Goal: Transaction & Acquisition: Purchase product/service

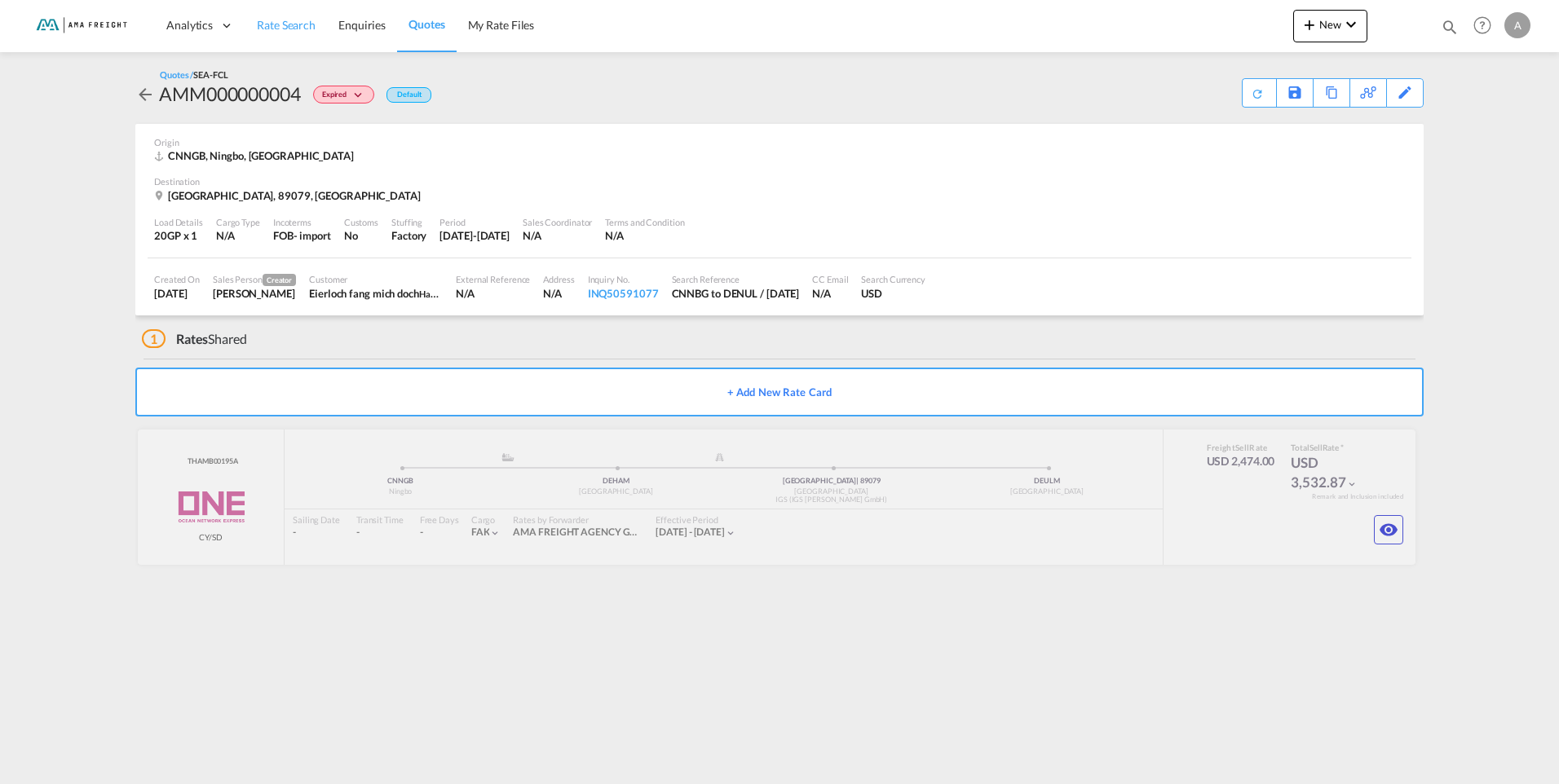
click at [268, 26] on span "Rate Search" at bounding box center [286, 25] width 59 height 14
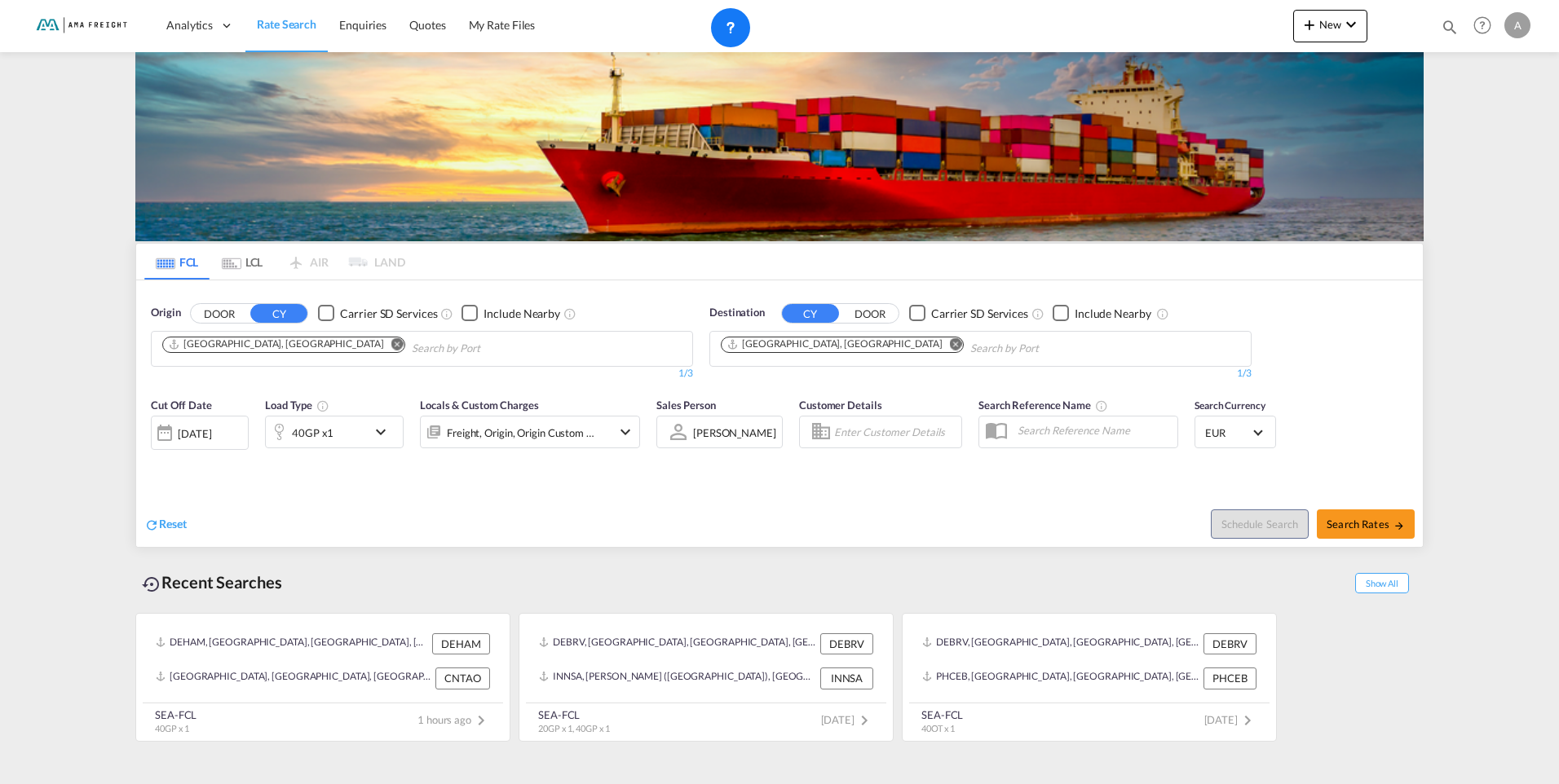
click at [950, 342] on md-icon "Remove" at bounding box center [956, 343] width 12 height 12
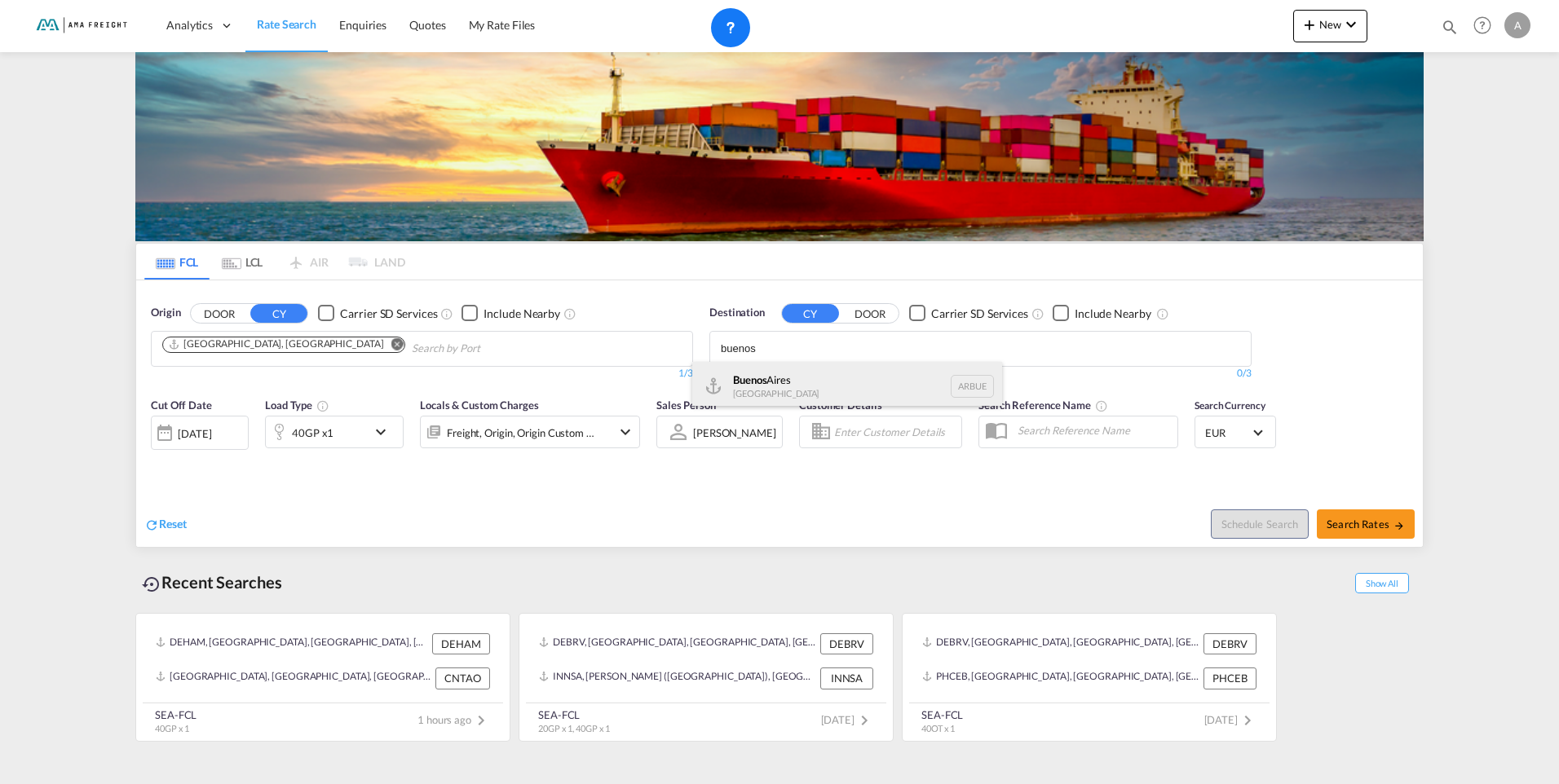
type input "buenos"
click at [791, 385] on div "[GEOGRAPHIC_DATA] [GEOGRAPHIC_DATA] [GEOGRAPHIC_DATA]" at bounding box center [847, 386] width 310 height 49
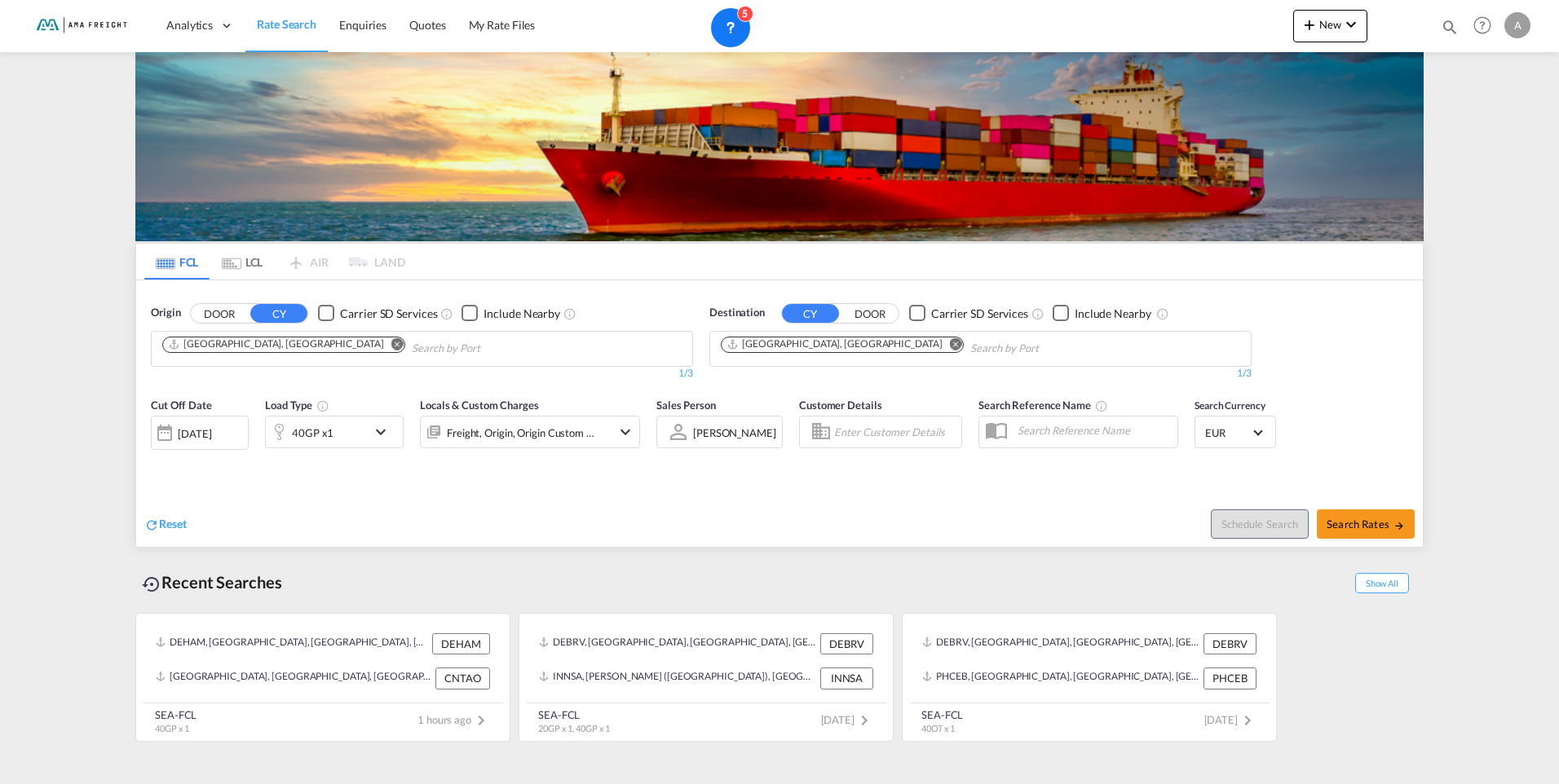
click at [380, 432] on md-icon "icon-chevron-down" at bounding box center [384, 432] width 27 height 19
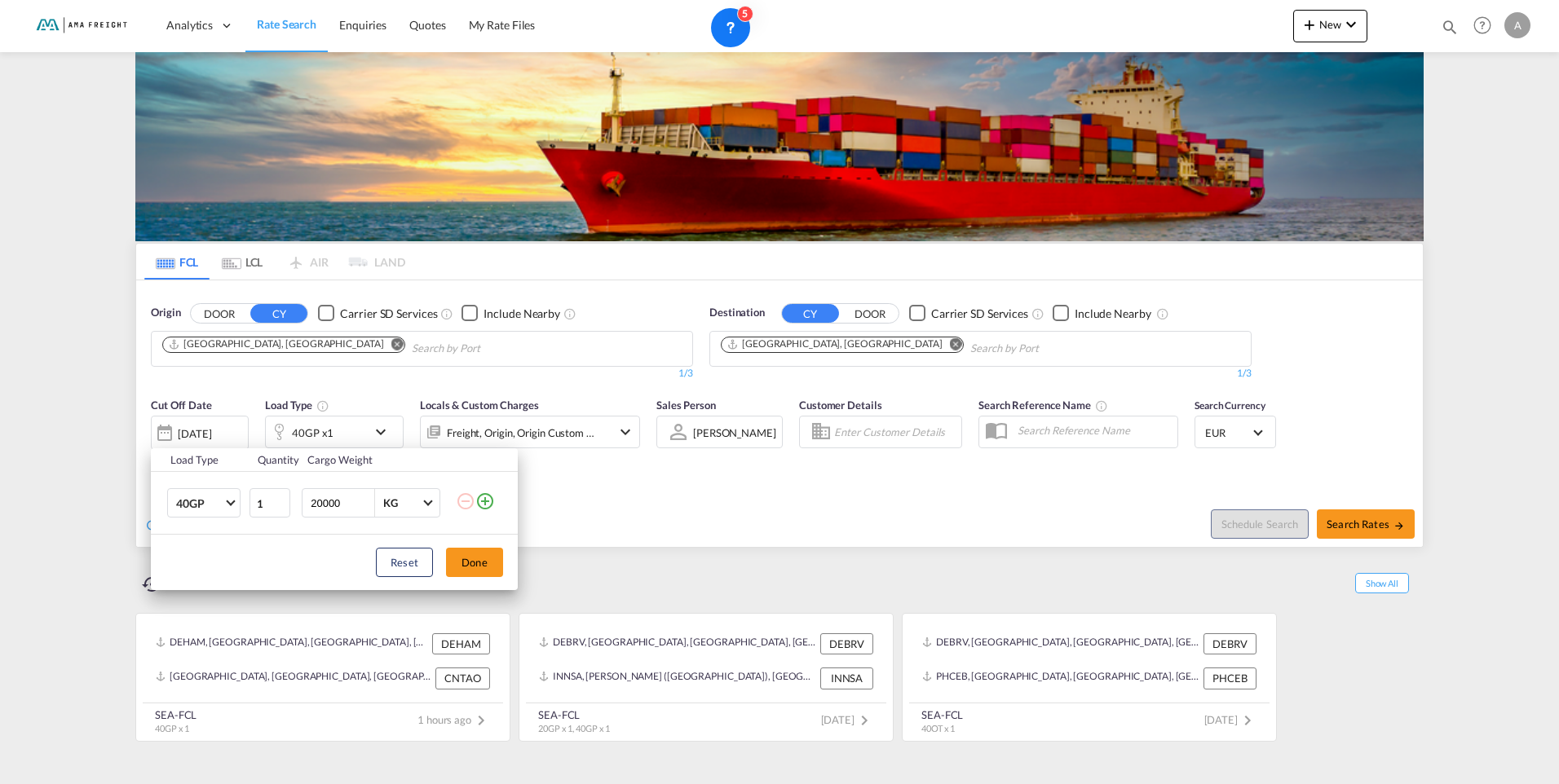
click at [484, 504] on md-icon "icon-plus-circle-outline" at bounding box center [485, 501] width 19 height 19
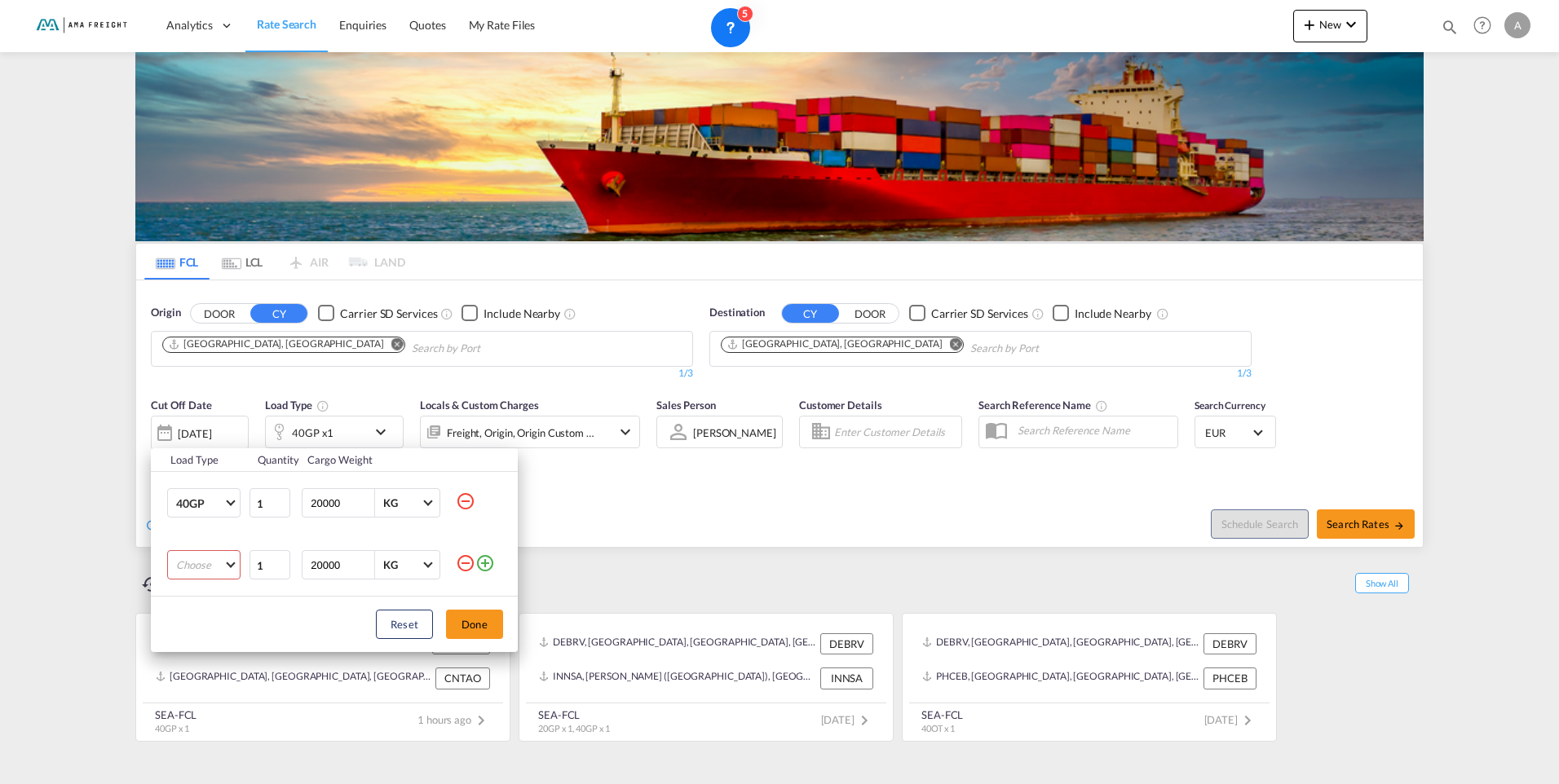
click at [232, 556] on md-select "Choose 20GP 40GP 40HC 45HC 20RE 40RE 40HR 20OT 40OT 20FR 40FR 40NR 20NR 45S 20T…" at bounding box center [203, 564] width 73 height 29
click at [217, 561] on md-option "20GP" at bounding box center [218, 565] width 111 height 39
click at [465, 502] on md-icon "icon-minus-circle-outline" at bounding box center [466, 501] width 19 height 19
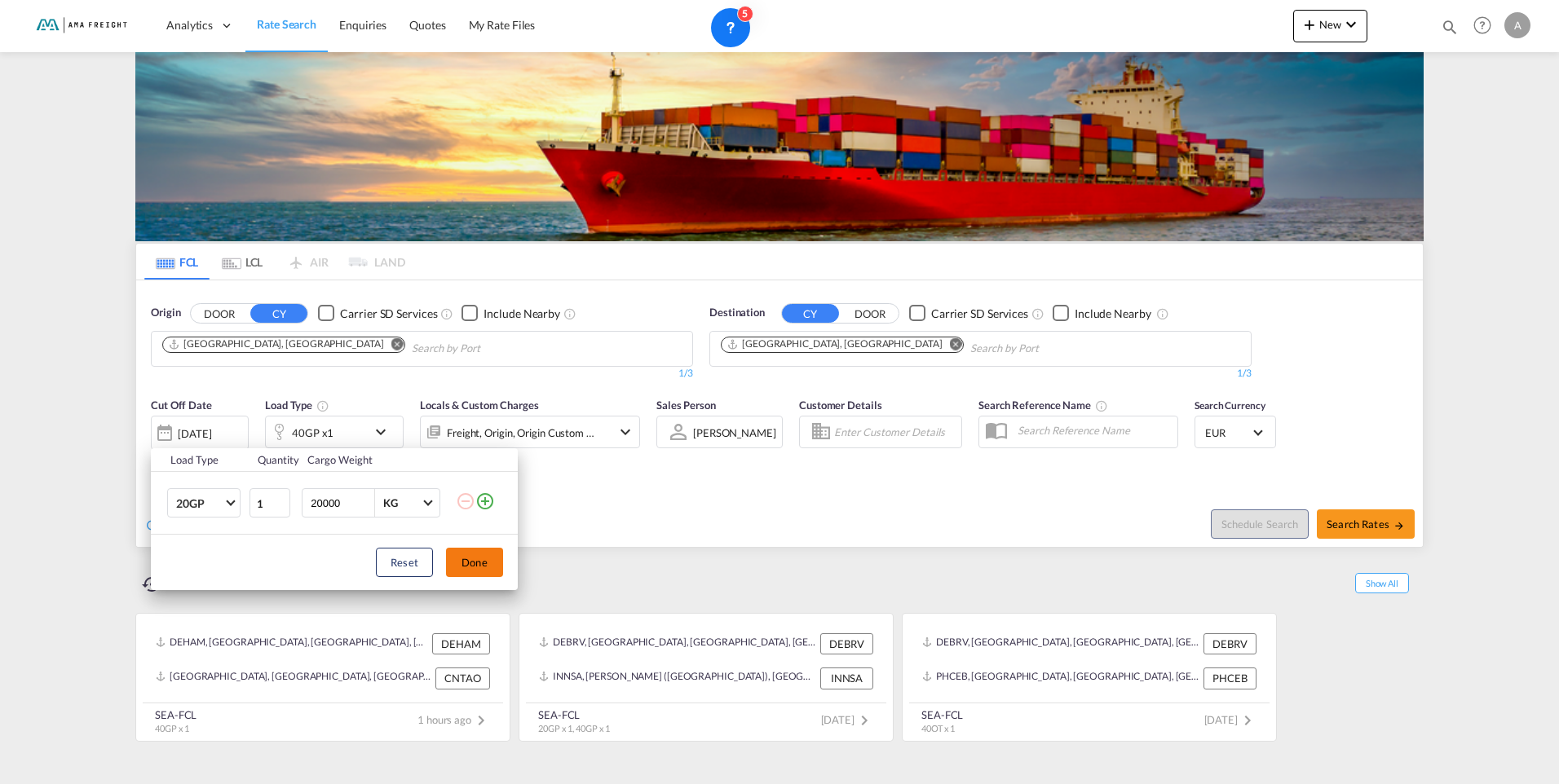
click at [474, 562] on button "Done" at bounding box center [474, 561] width 57 height 29
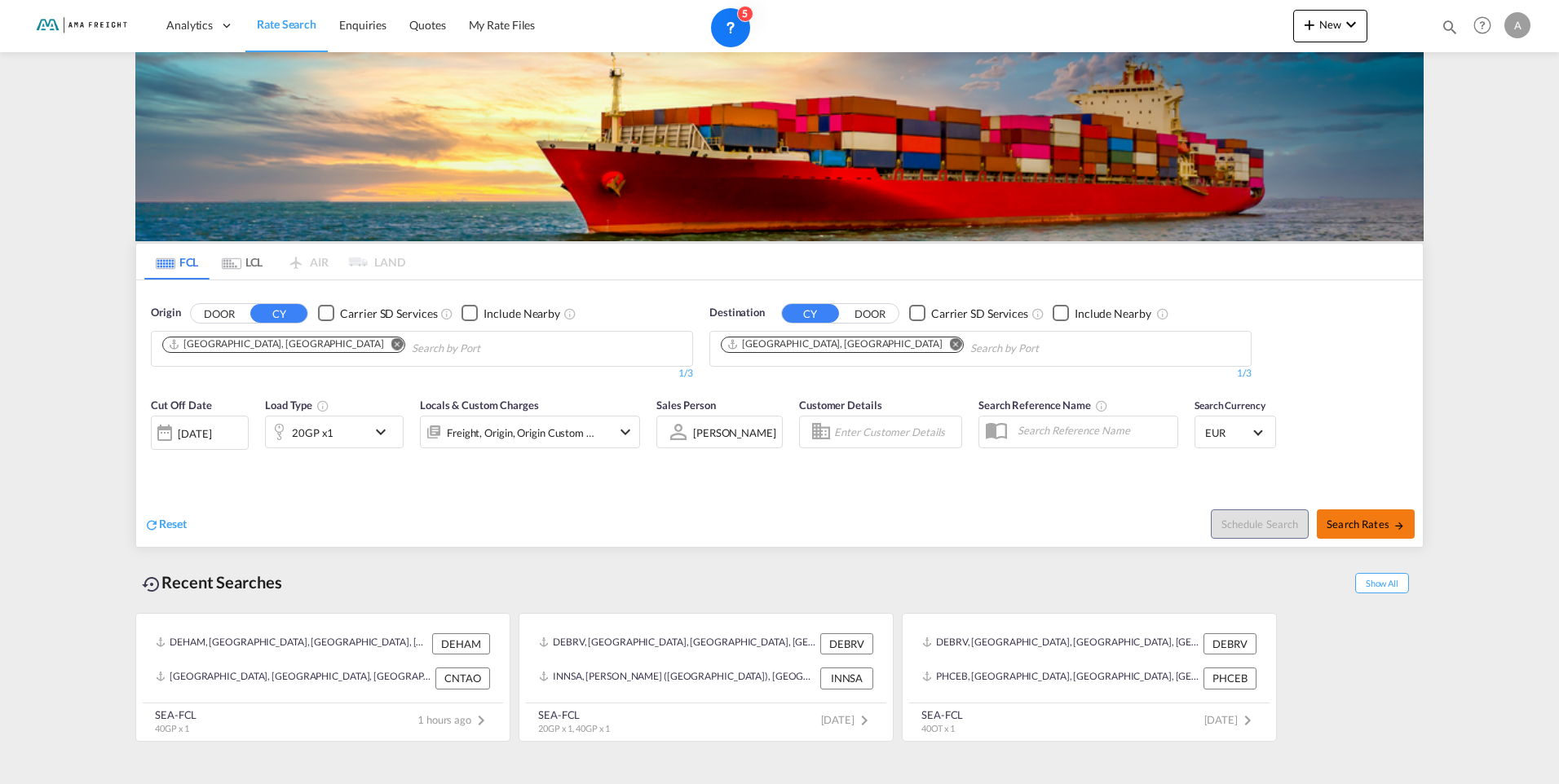
click at [1360, 523] on span "Search Rates" at bounding box center [1365, 524] width 78 height 13
type input "DEHAM to [GEOGRAPHIC_DATA] / [DATE]"
click at [624, 431] on md-icon "icon-chevron-down" at bounding box center [625, 432] width 19 height 19
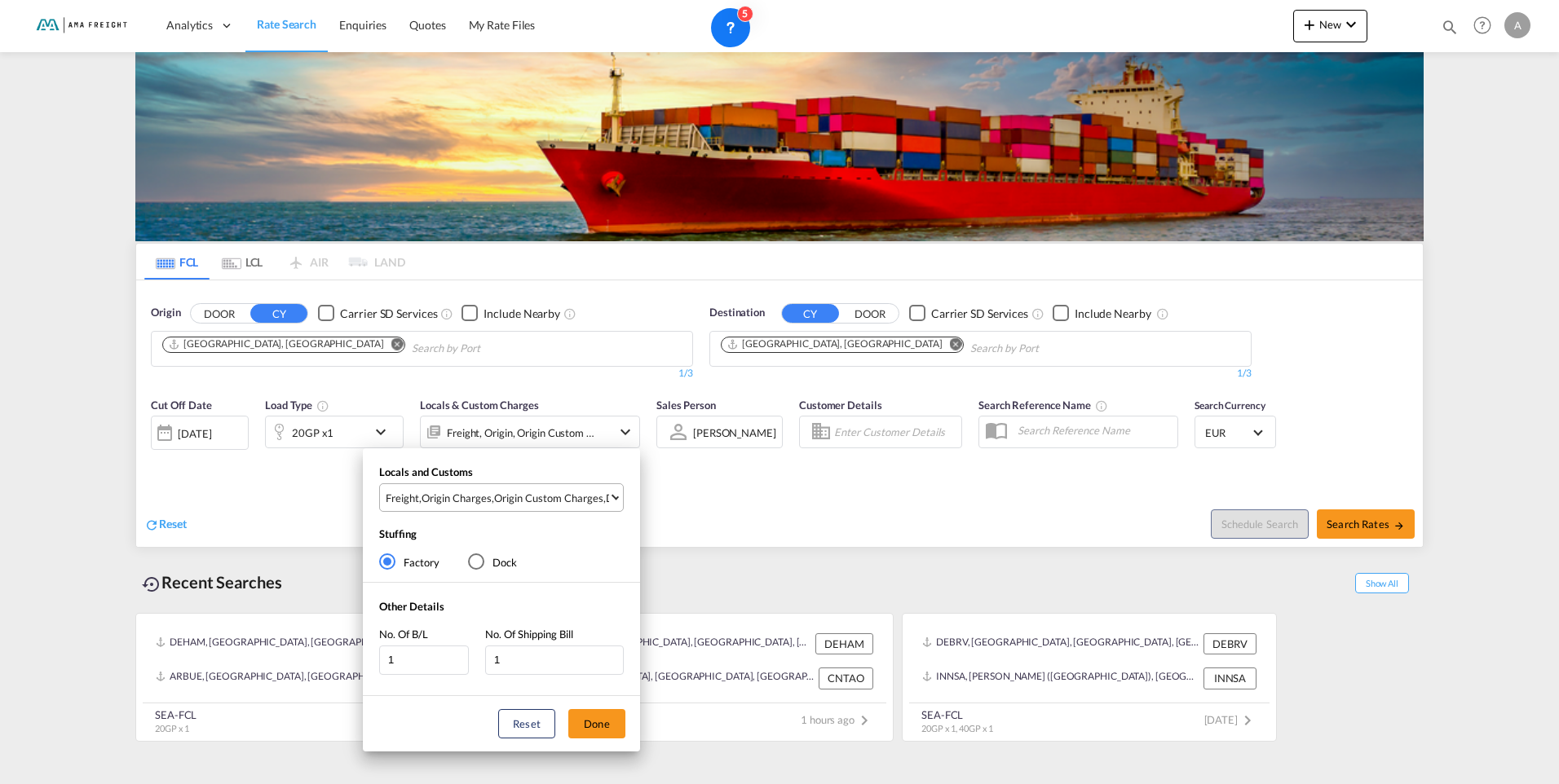
click at [613, 497] on span "Select Locals and Customs: \aFreight, \aOrigin Charges, \aOrigin Custom Charges…" at bounding box center [615, 495] width 7 height 7
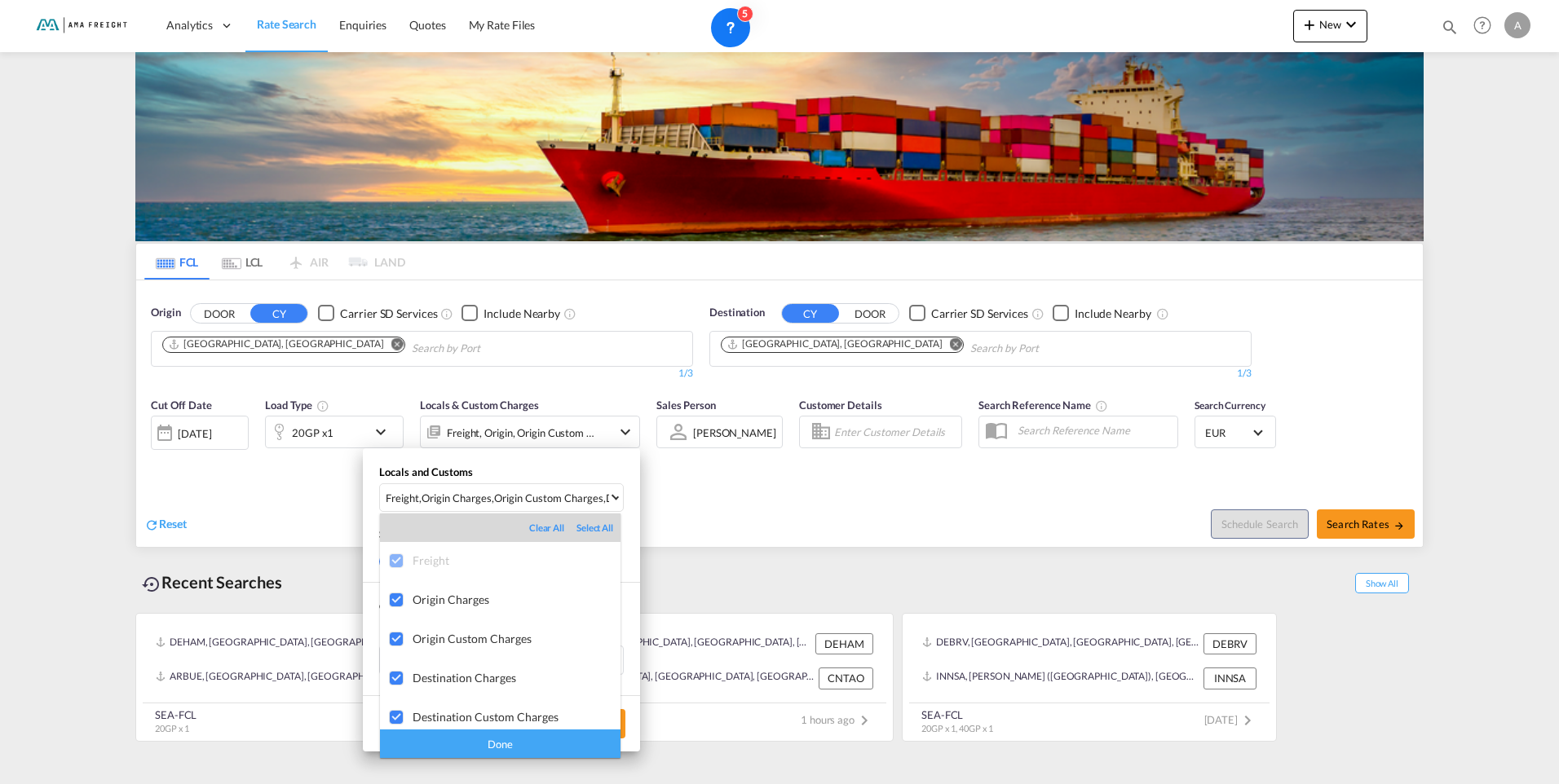
scroll to position [8, 0]
click at [695, 495] on md-backdrop at bounding box center [779, 392] width 1559 height 784
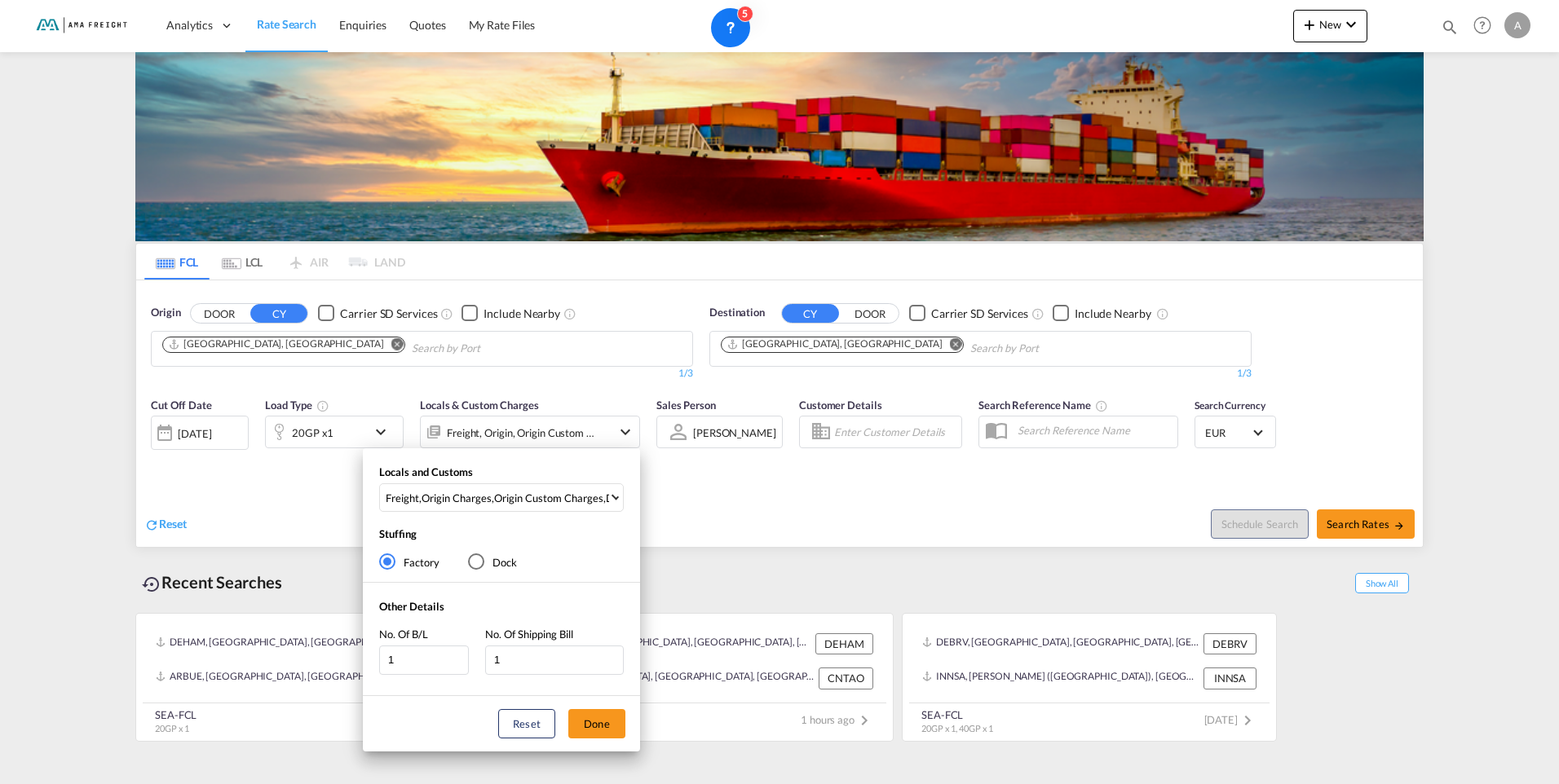
click at [856, 498] on div "Locals and Customs Freight , Origin Charges , Origin Custom Charges , Destinati…" at bounding box center [779, 392] width 1559 height 784
